Goal: Information Seeking & Learning: Learn about a topic

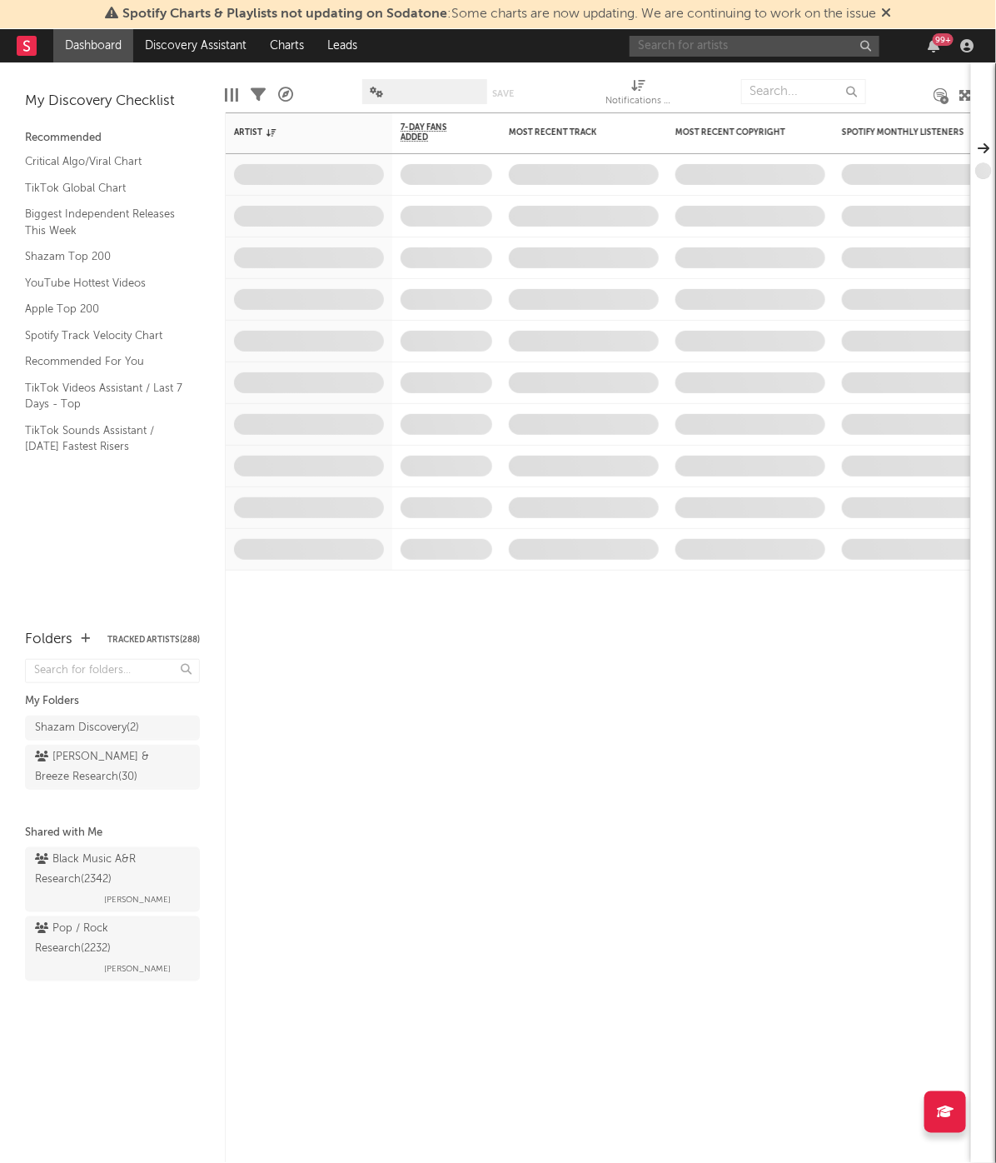
click at [776, 51] on input "text" at bounding box center [755, 46] width 250 height 21
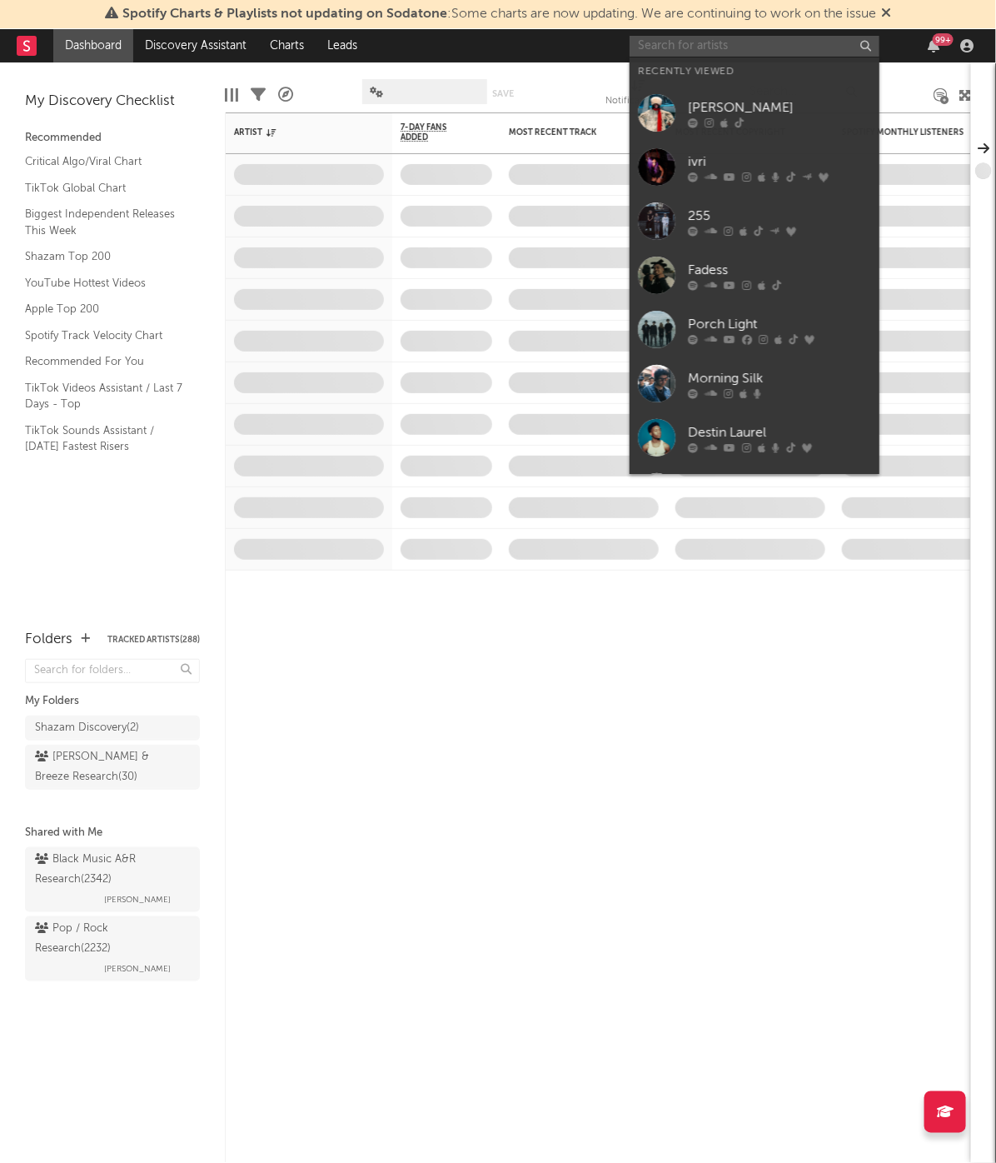
paste input "[URL][DOMAIN_NAME]"
type input "[URL][DOMAIN_NAME]"
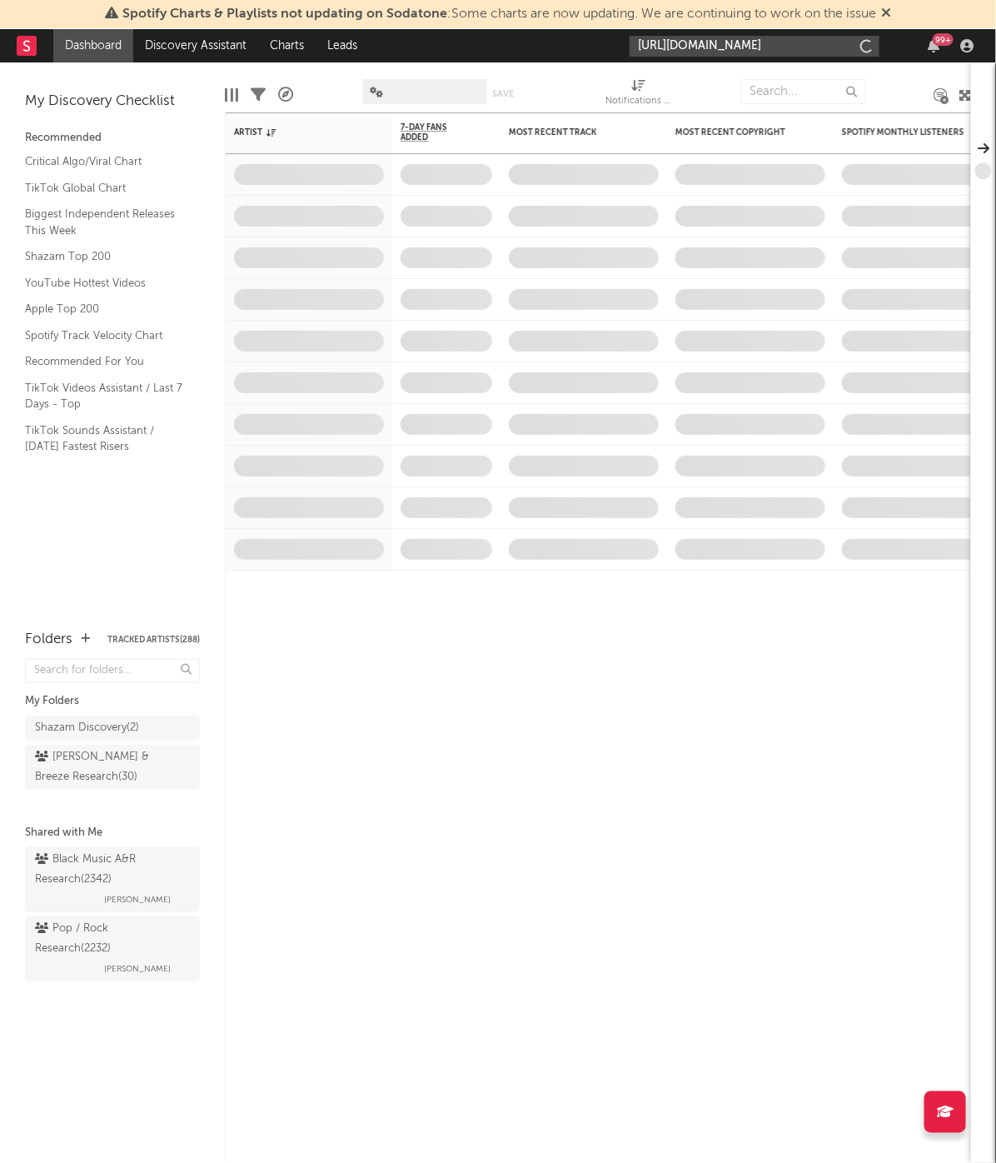
click at [776, 42] on input "[URL][DOMAIN_NAME]" at bounding box center [755, 46] width 250 height 21
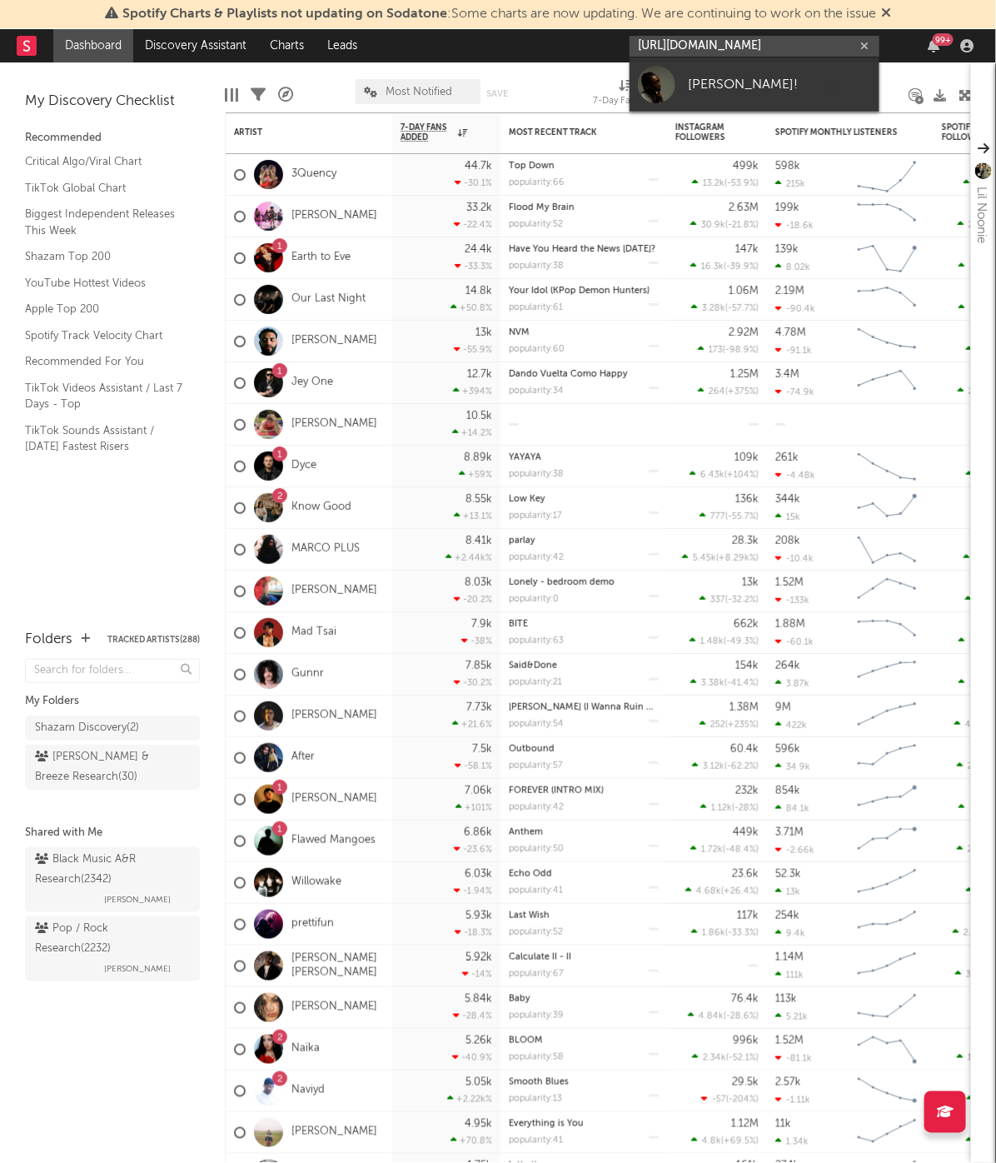
click at [753, 48] on input "[URL][DOMAIN_NAME]" at bounding box center [755, 46] width 250 height 21
click at [742, 66] on link "[PERSON_NAME]!" at bounding box center [755, 84] width 250 height 54
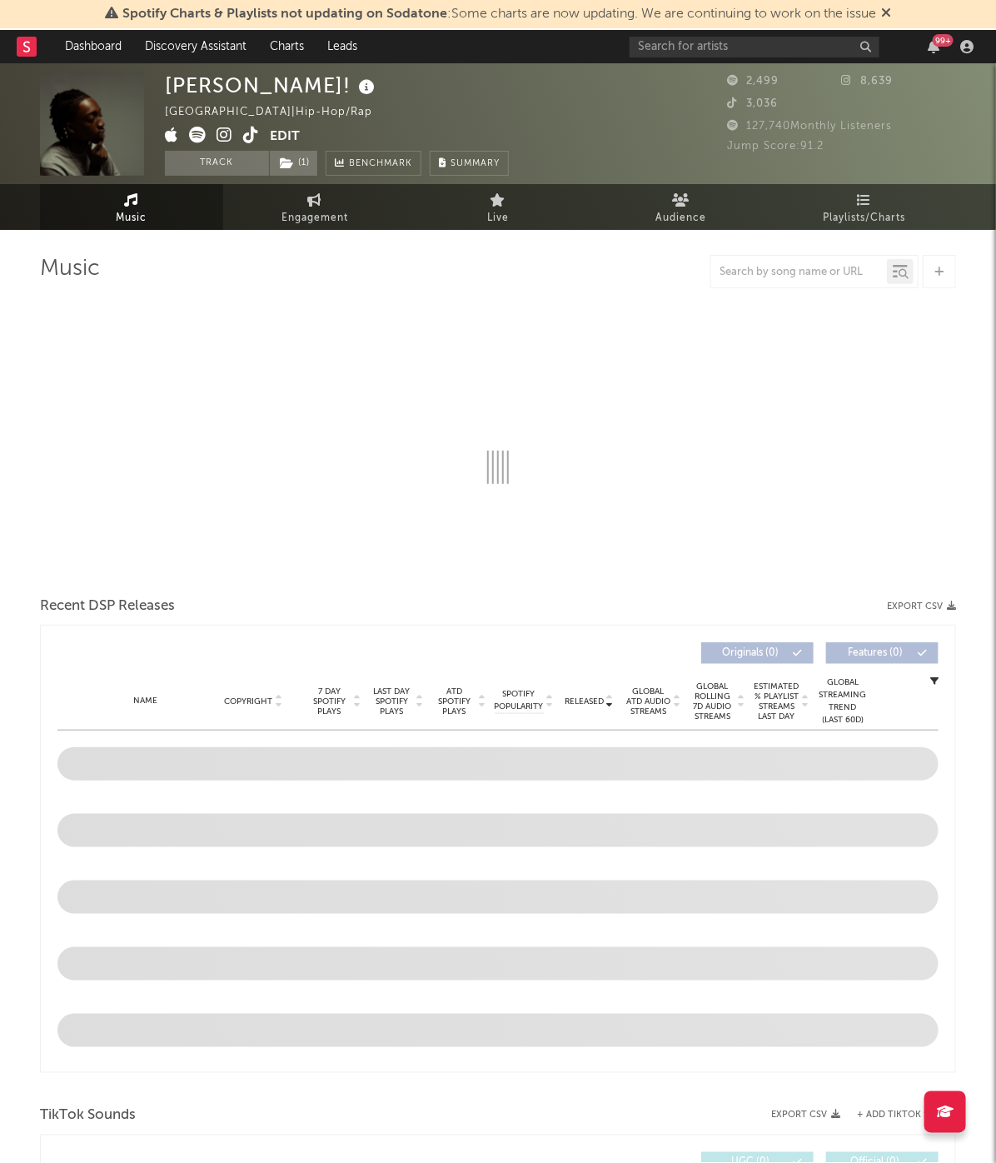
select select "1w"
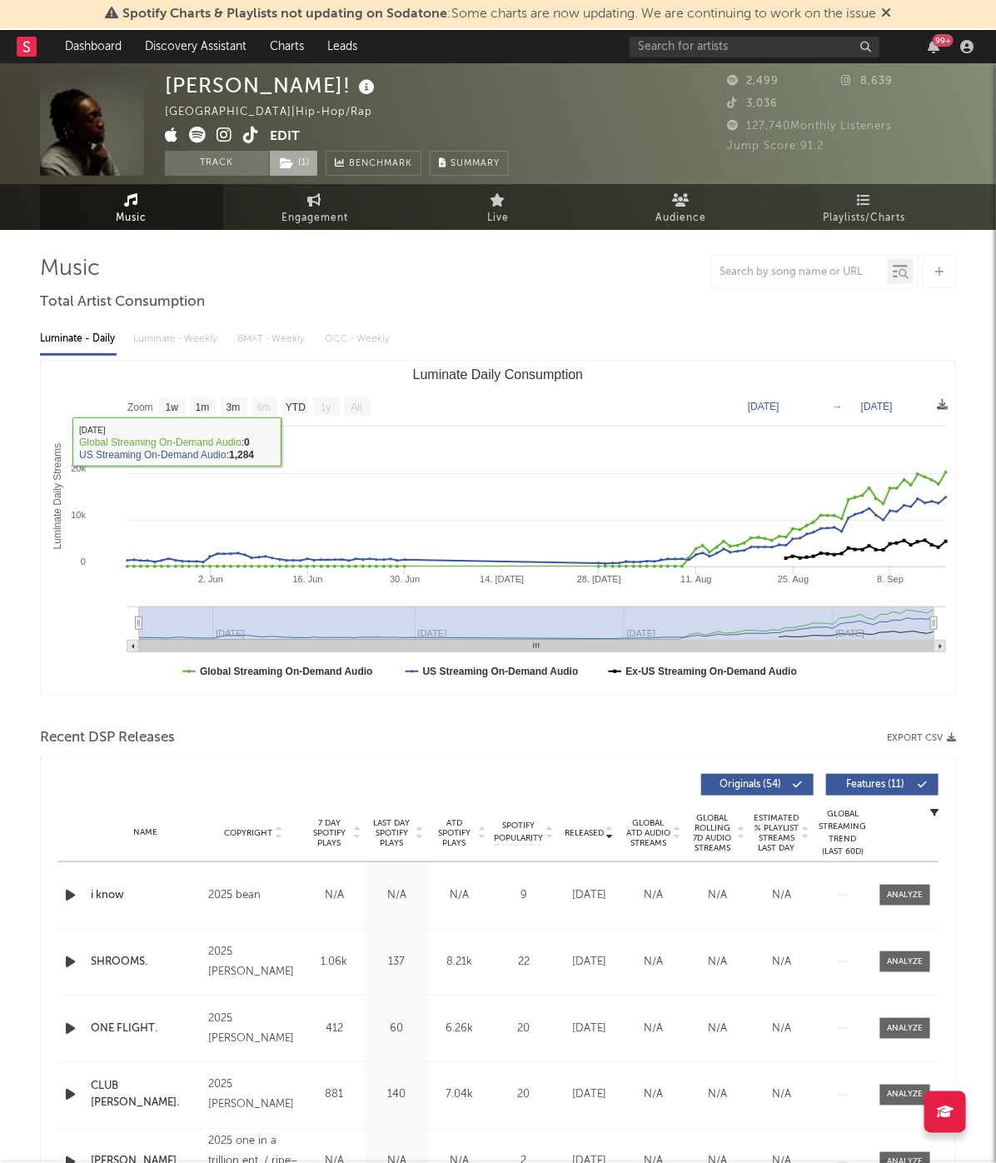
click at [296, 165] on span "( 1 )" at bounding box center [293, 163] width 49 height 25
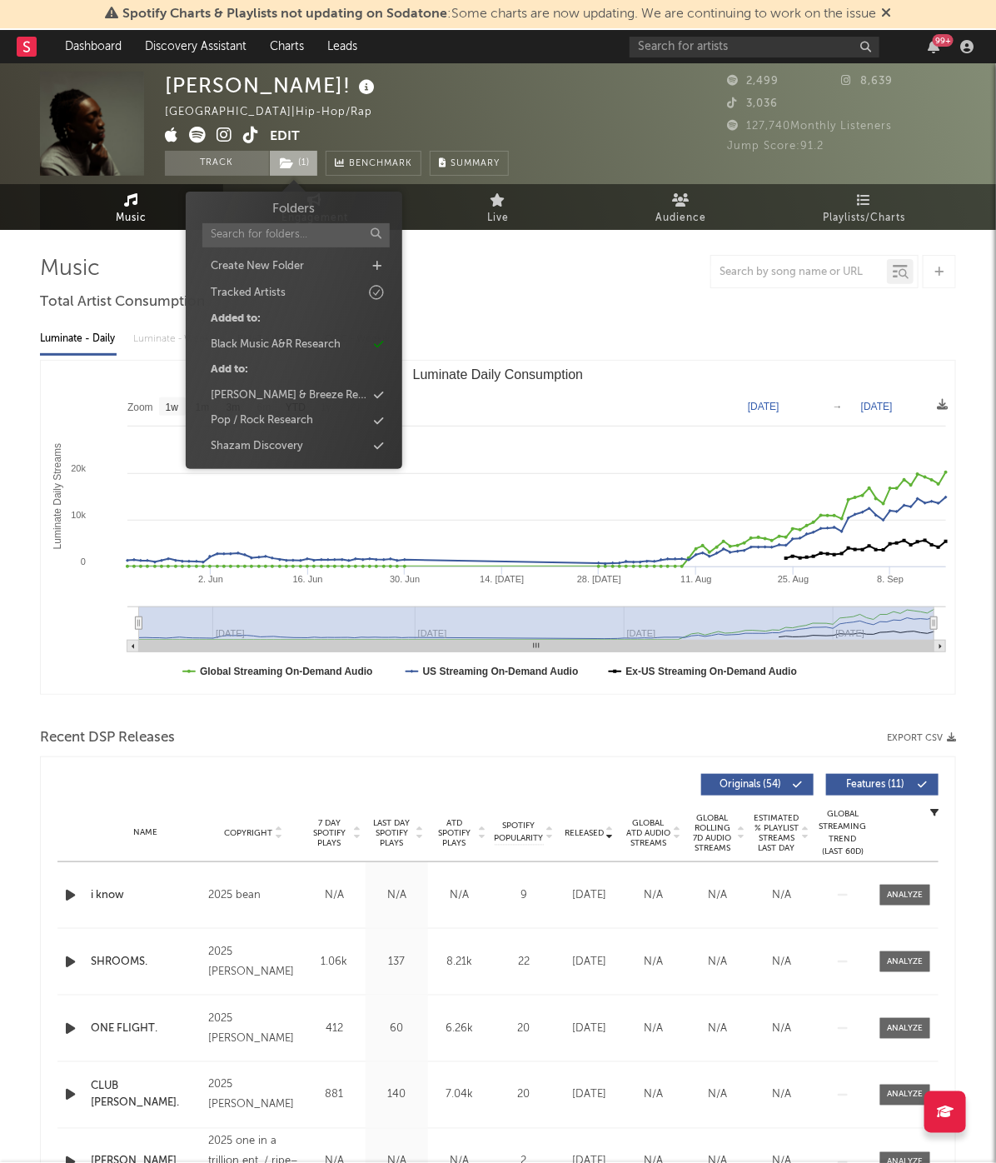
click at [296, 165] on span "( 1 )" at bounding box center [293, 163] width 49 height 25
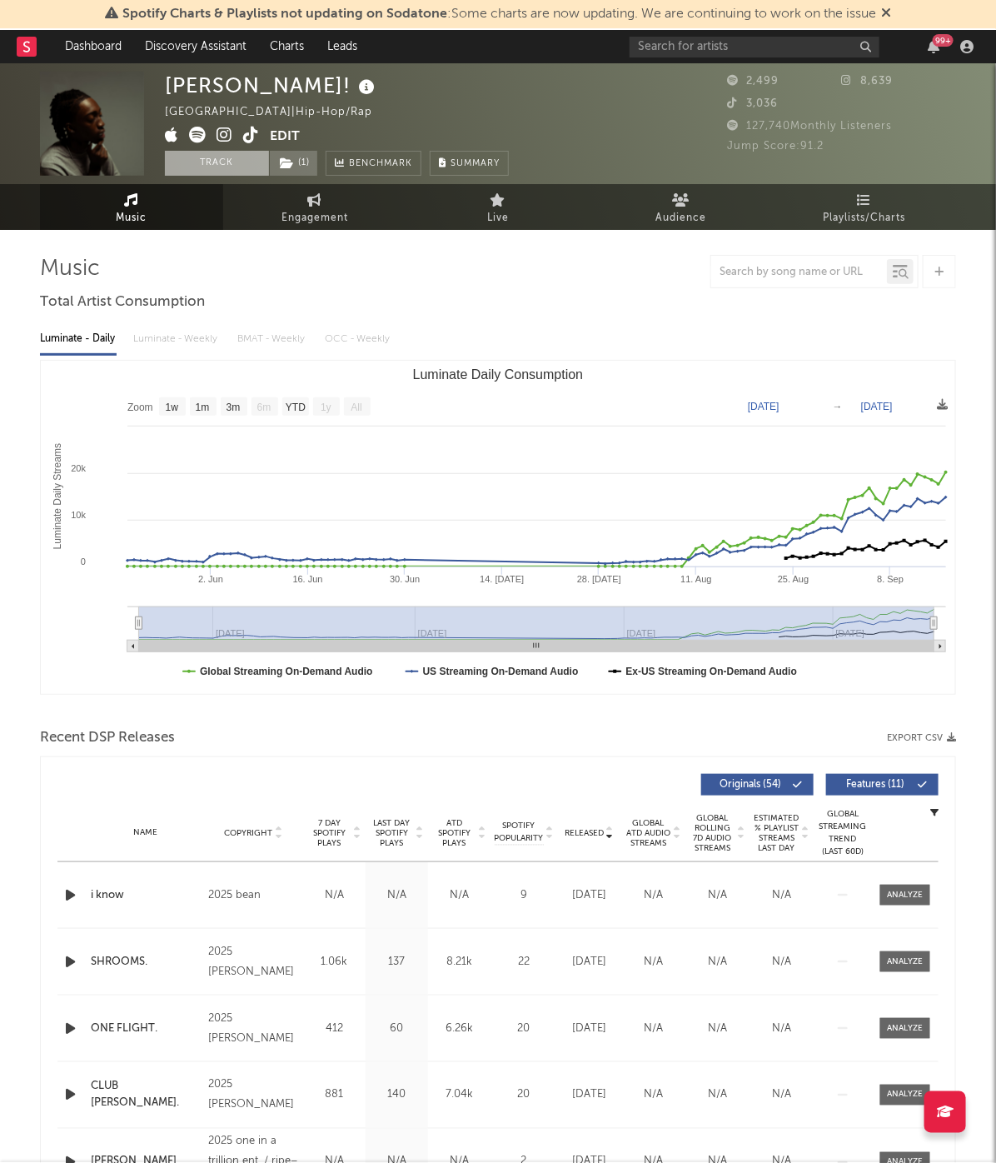
click at [225, 165] on button "Track" at bounding box center [217, 163] width 104 height 25
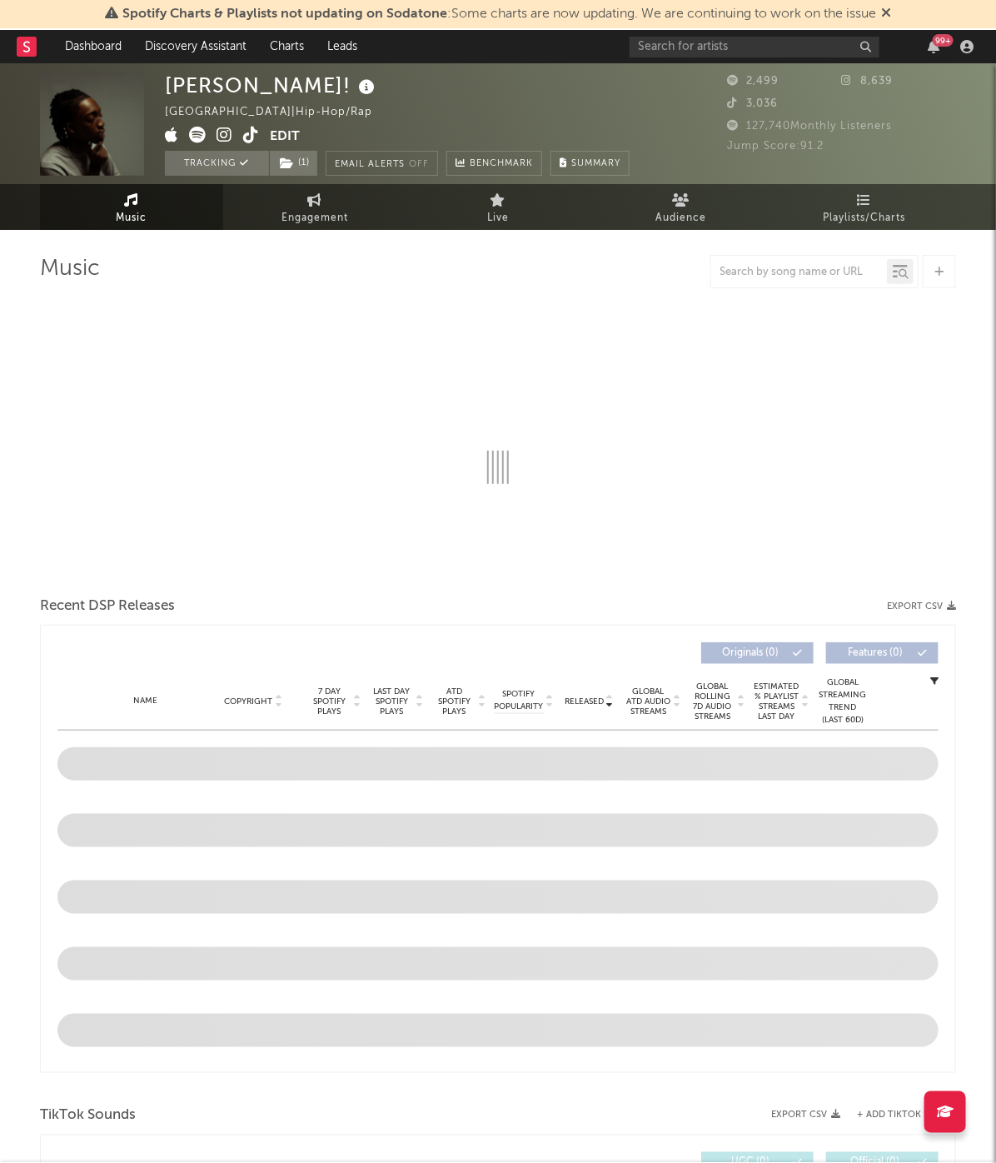
select select "1w"
